Goal: Task Accomplishment & Management: Use online tool/utility

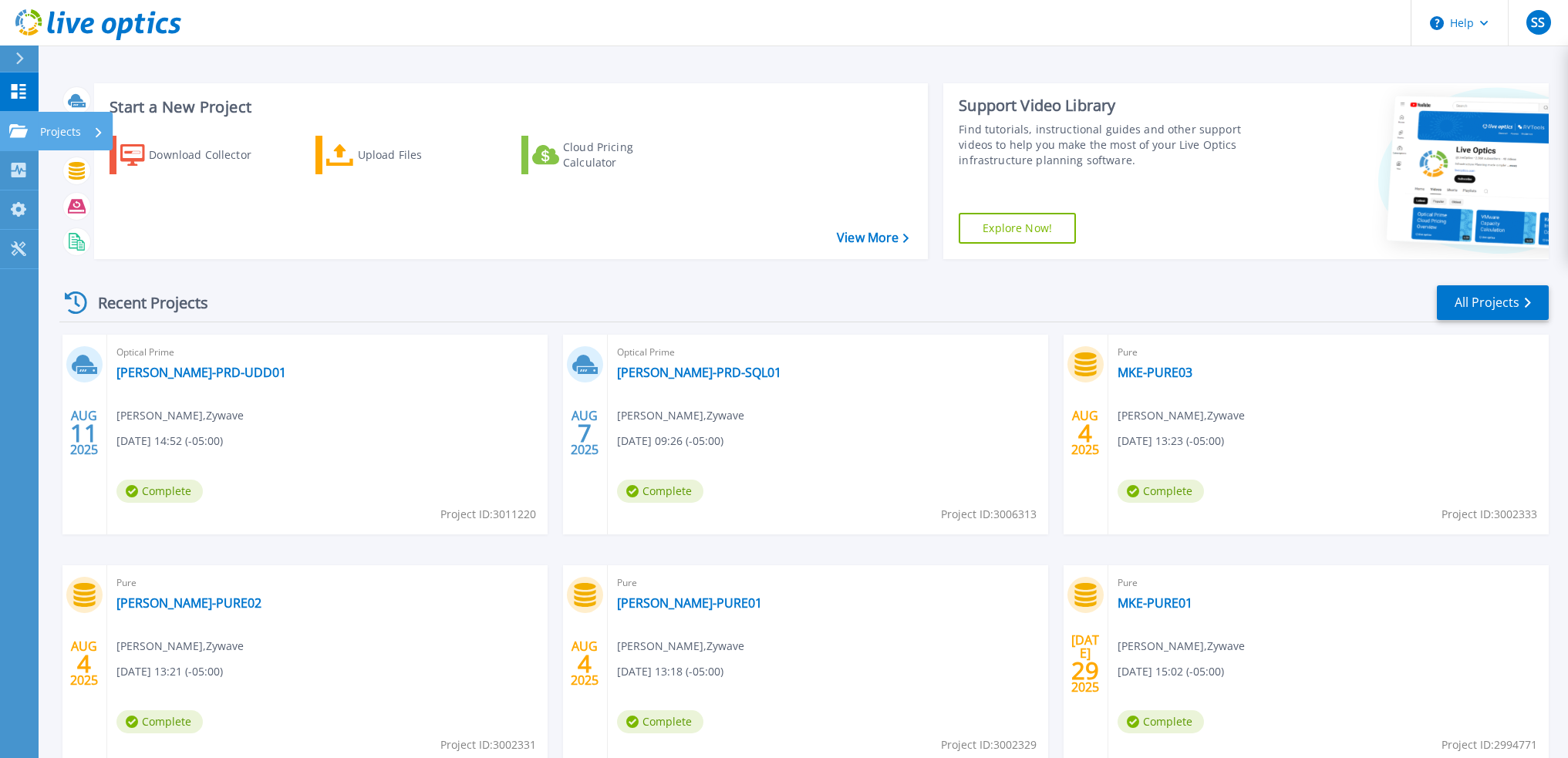
click at [23, 129] on icon at bounding box center [18, 131] width 19 height 13
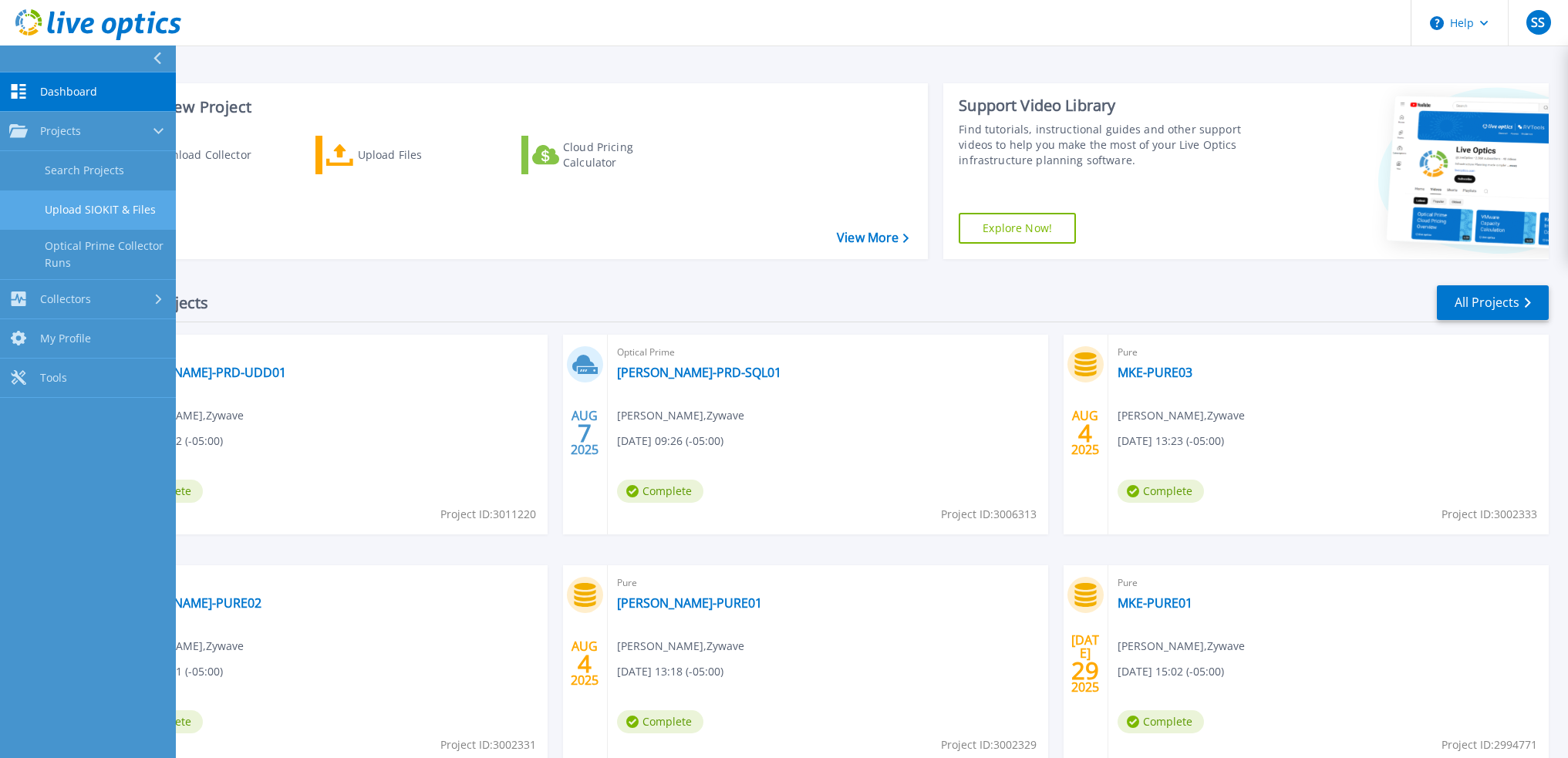
click at [148, 211] on link "Upload SIOKIT & Files" at bounding box center [88, 210] width 176 height 40
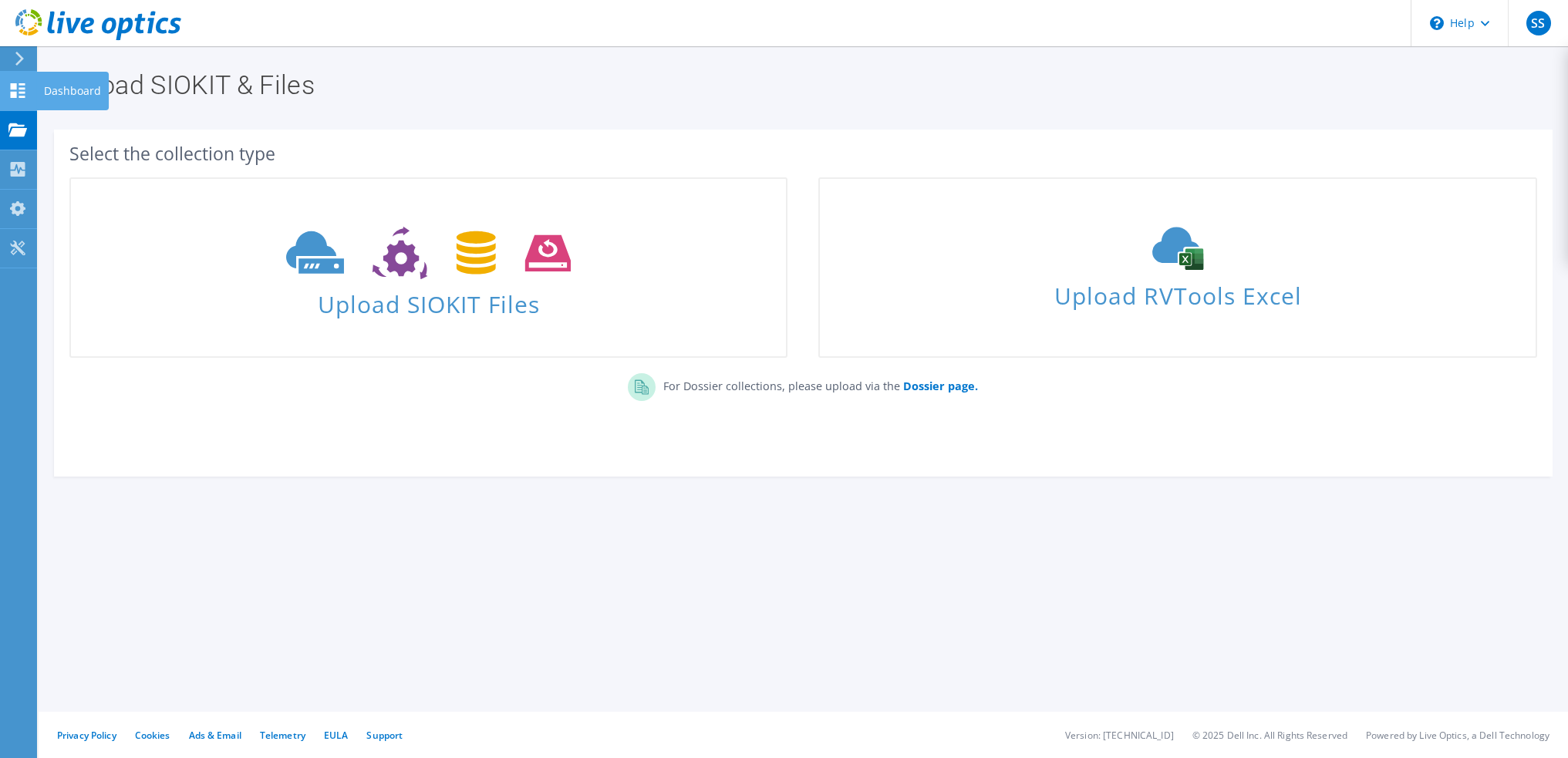
click at [14, 91] on icon at bounding box center [17, 91] width 19 height 15
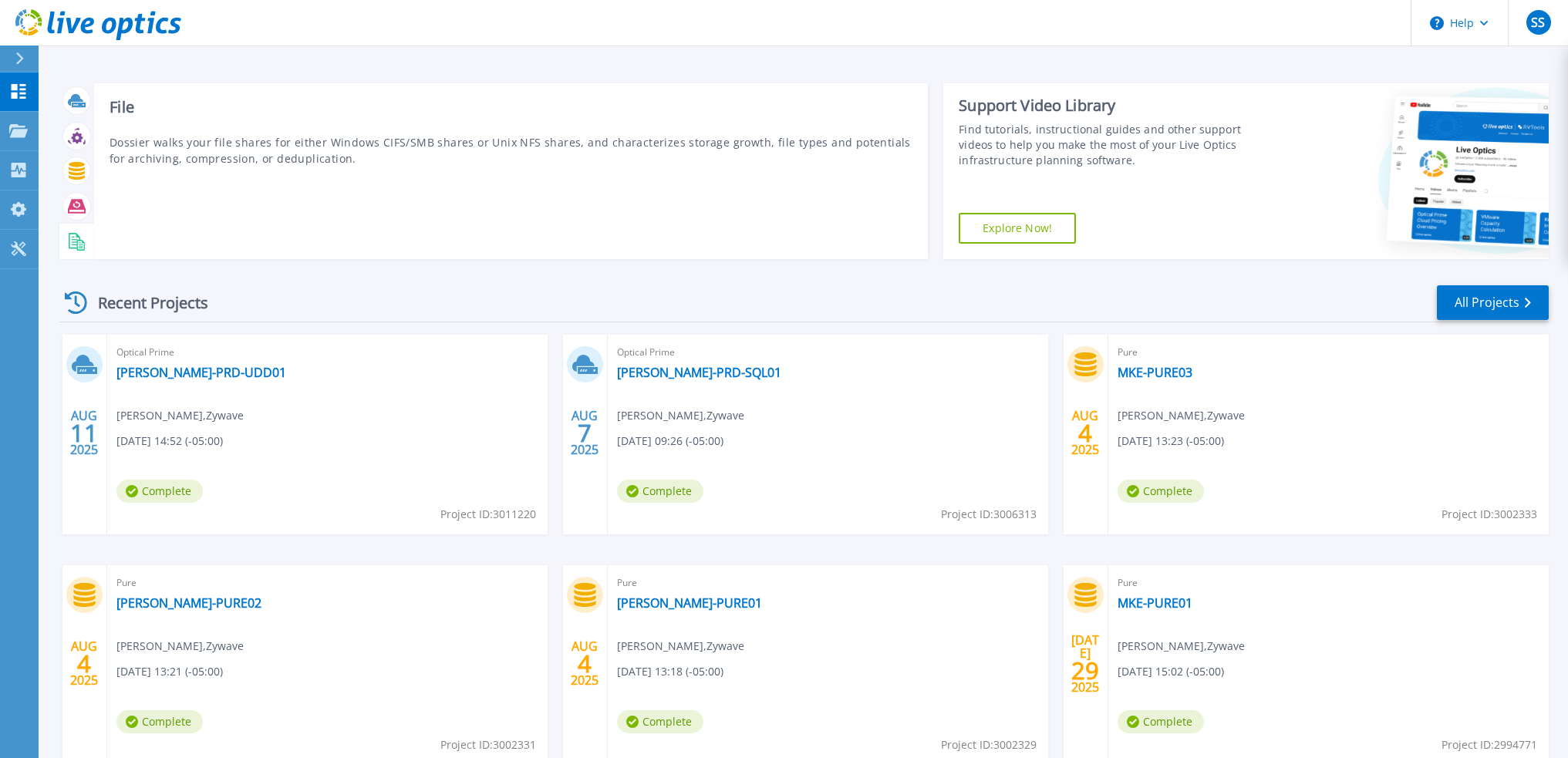
click at [74, 243] on icon at bounding box center [77, 242] width 18 height 18
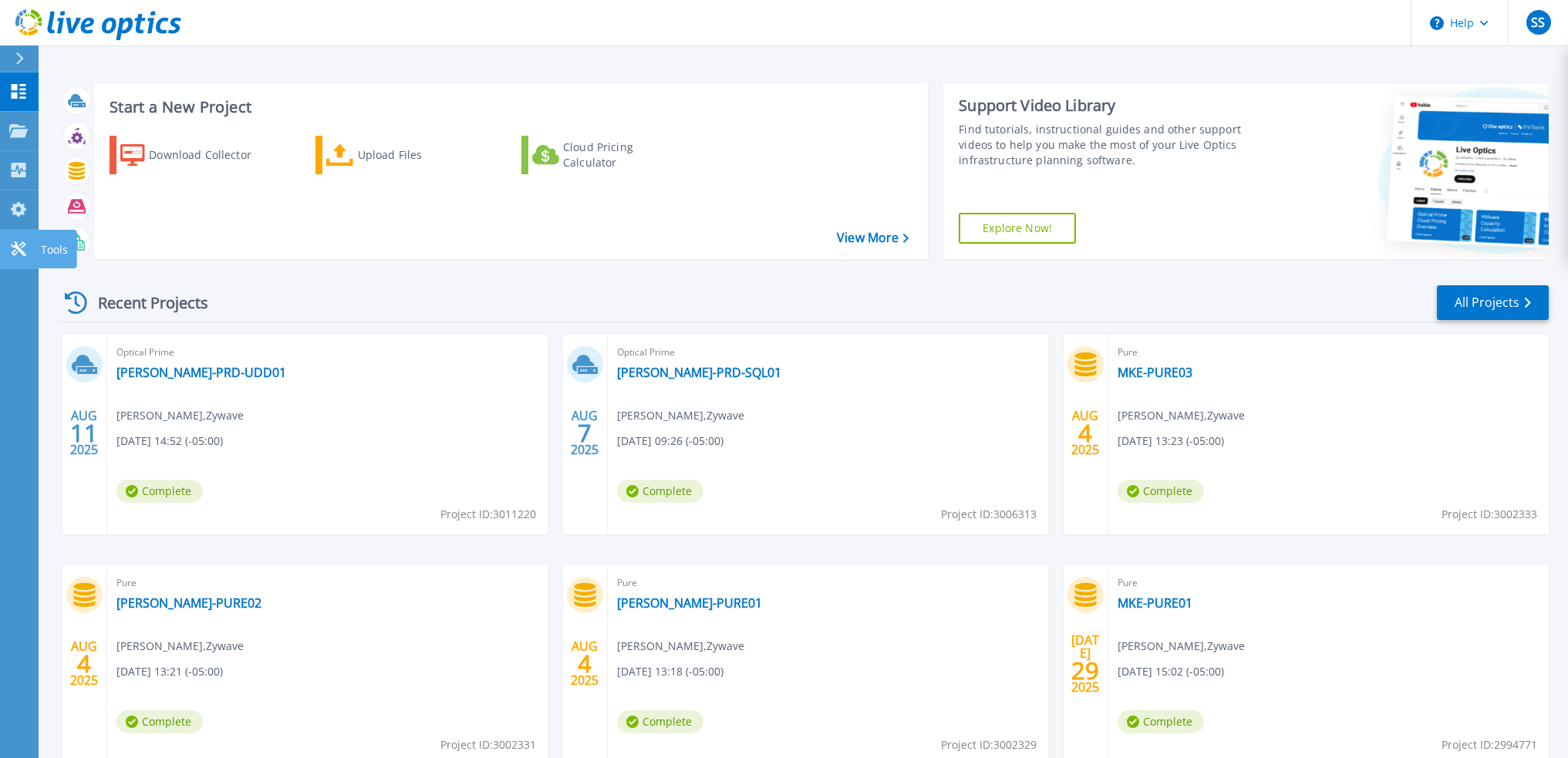
click at [20, 248] on icon at bounding box center [18, 249] width 15 height 15
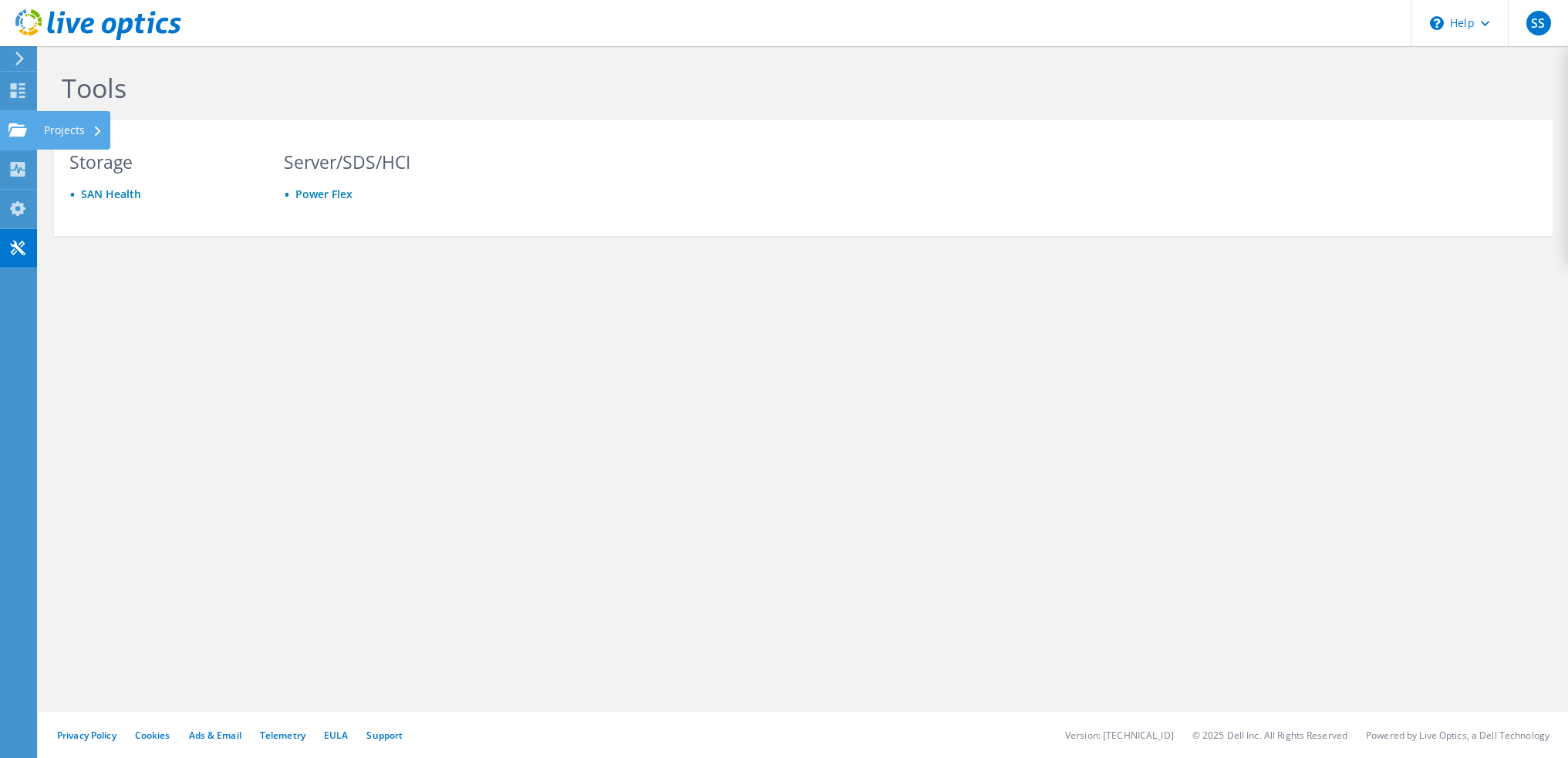
click at [18, 125] on use at bounding box center [17, 129] width 19 height 13
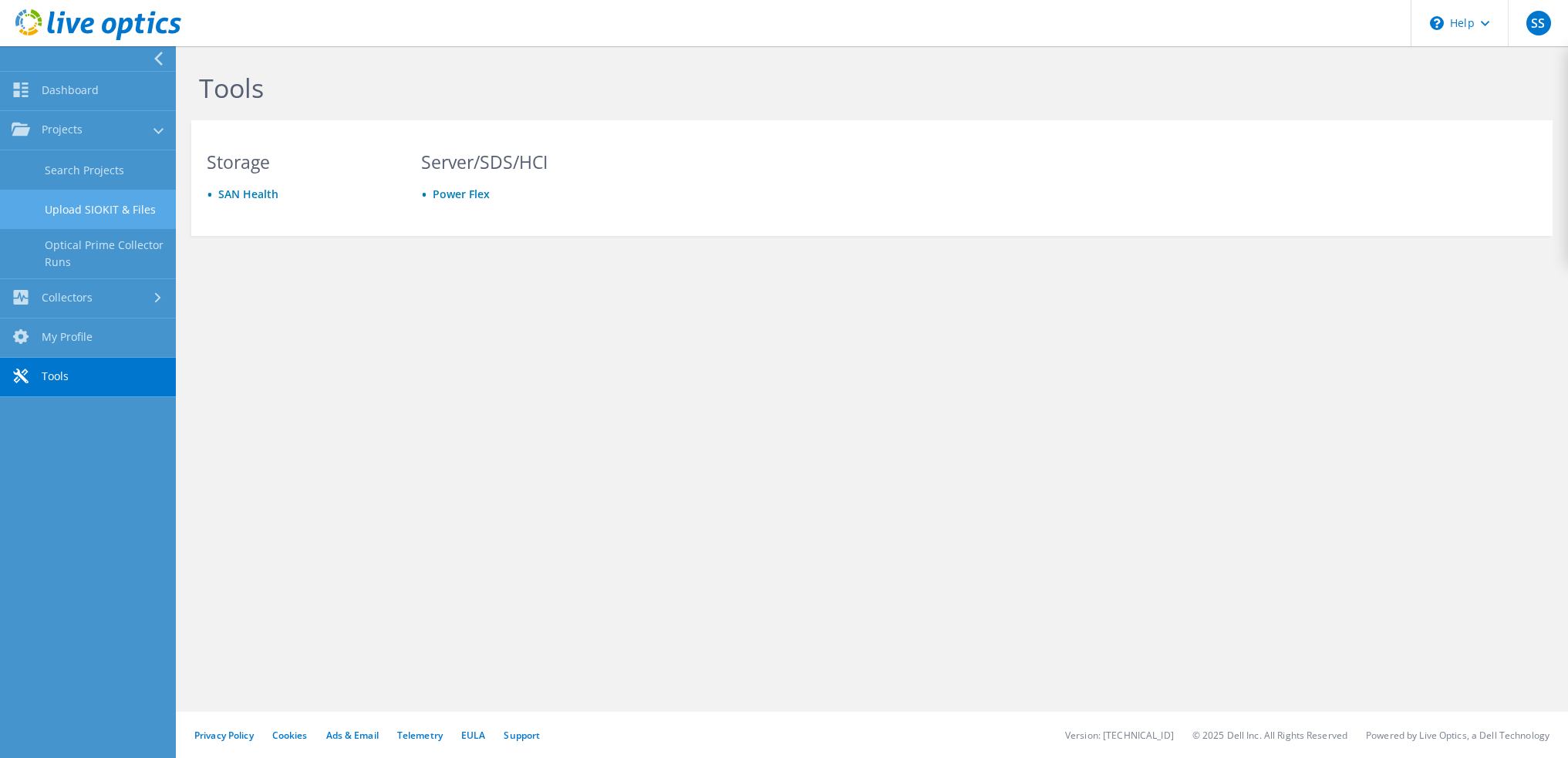
click at [115, 209] on link "Upload SIOKIT & Files" at bounding box center [88, 209] width 176 height 40
